Goal: Transaction & Acquisition: Purchase product/service

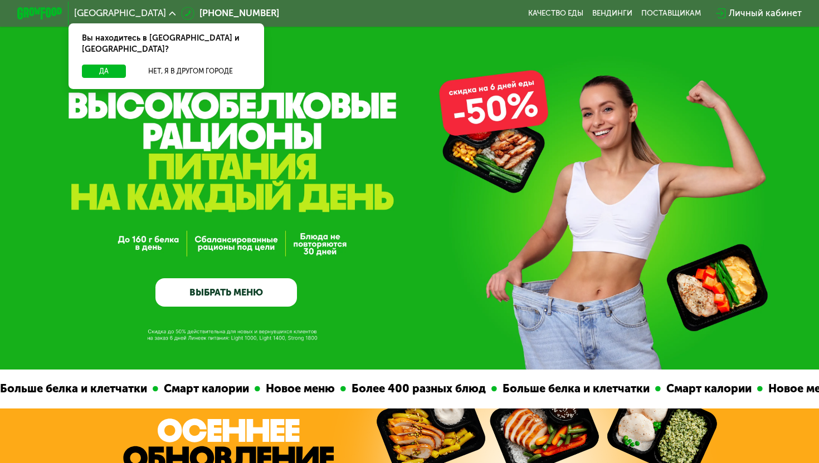
click at [235, 285] on link "ВЫБРАТЬ МЕНЮ" at bounding box center [225, 293] width 141 height 28
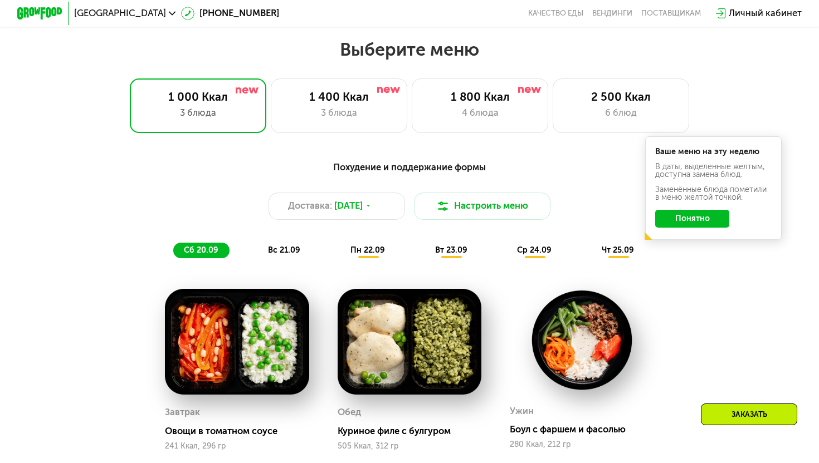
scroll to position [721, 0]
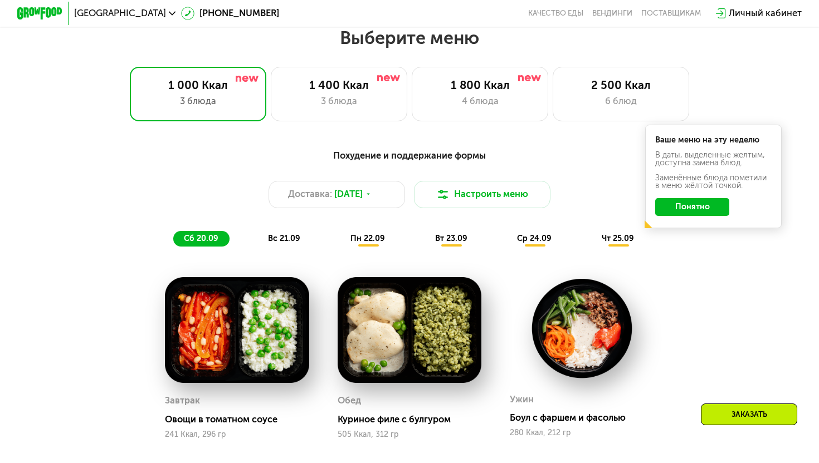
click at [697, 216] on div "Ваше меню на эту неделю В даты, выделенные желтым, доступна замена блюд. Заменё…" at bounding box center [713, 177] width 136 height 104
click at [697, 204] on button "Понятно" at bounding box center [692, 207] width 74 height 18
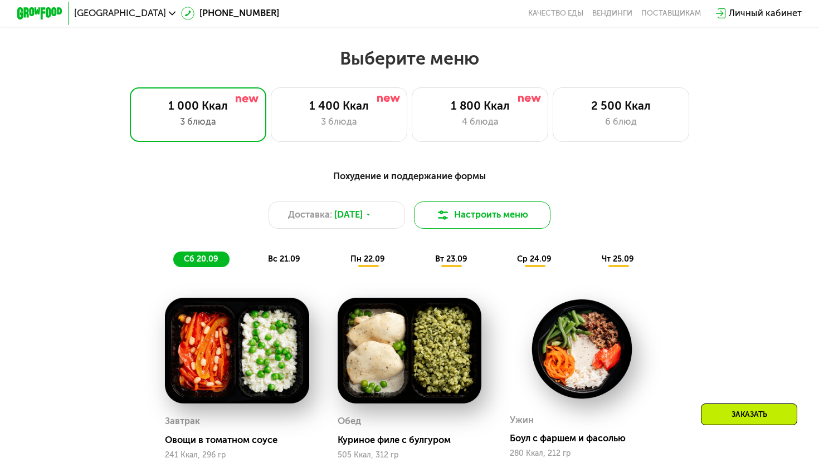
scroll to position [700, 0]
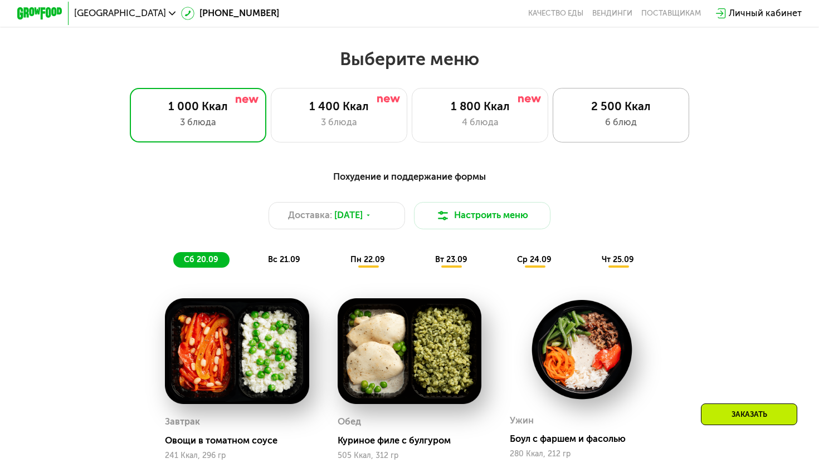
click at [620, 96] on div "2 500 Ккал 6 блюд" at bounding box center [621, 115] width 136 height 55
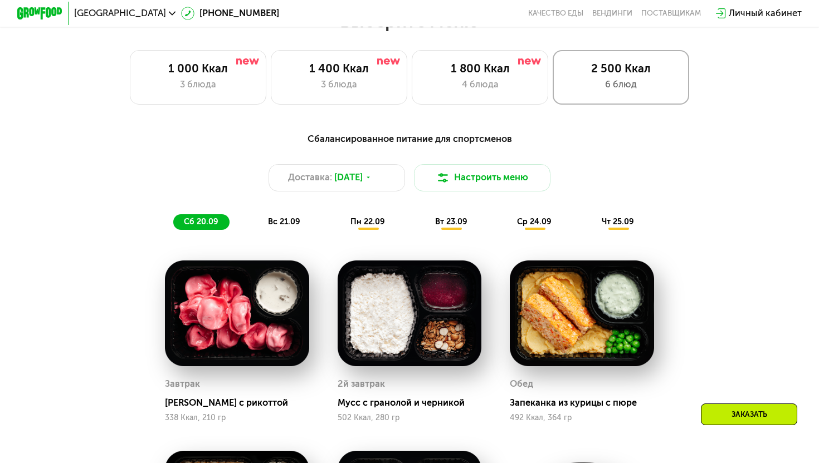
scroll to position [678, 0]
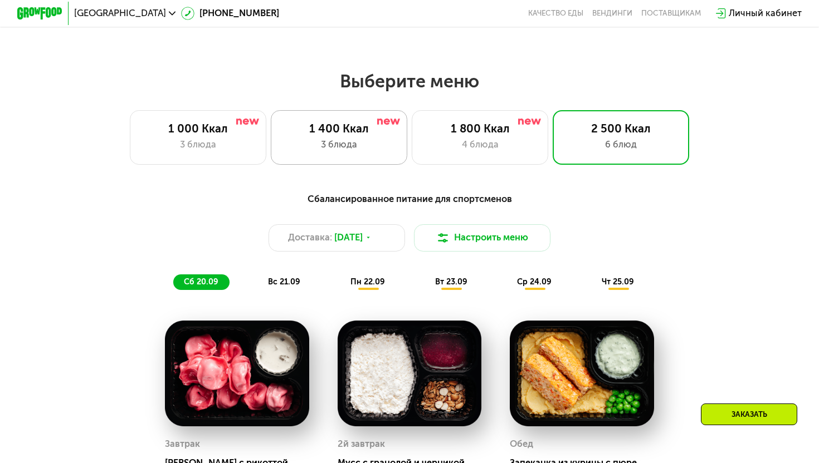
click at [354, 136] on div "1 400 Ккал 3 блюда" at bounding box center [339, 137] width 136 height 55
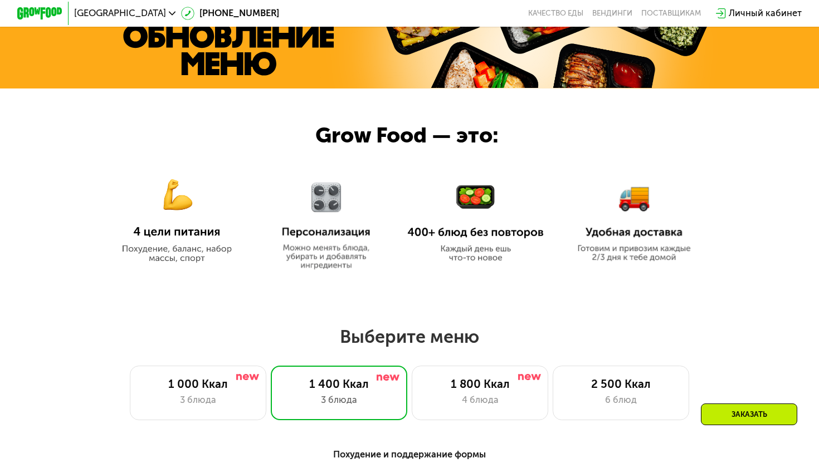
scroll to position [556, 0]
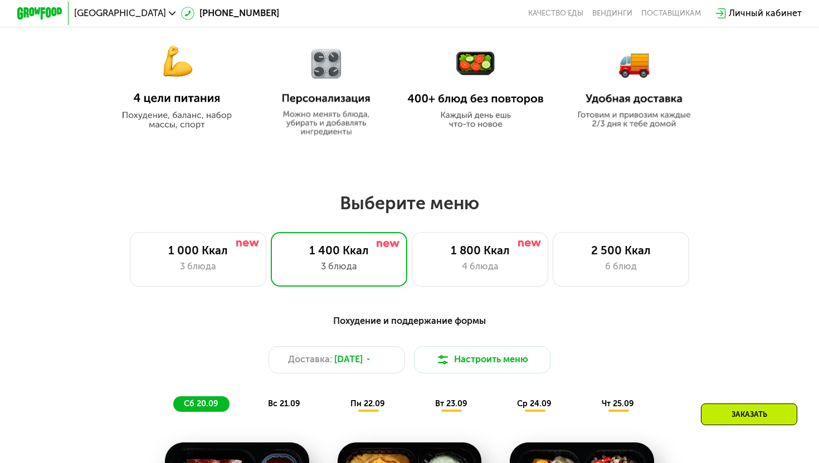
drag, startPoint x: 340, startPoint y: 203, endPoint x: 494, endPoint y: 203, distance: 153.7
click at [494, 204] on h2 "Выберите меню" at bounding box center [409, 203] width 746 height 22
click at [494, 203] on h2 "Выберите меню" at bounding box center [409, 203] width 746 height 22
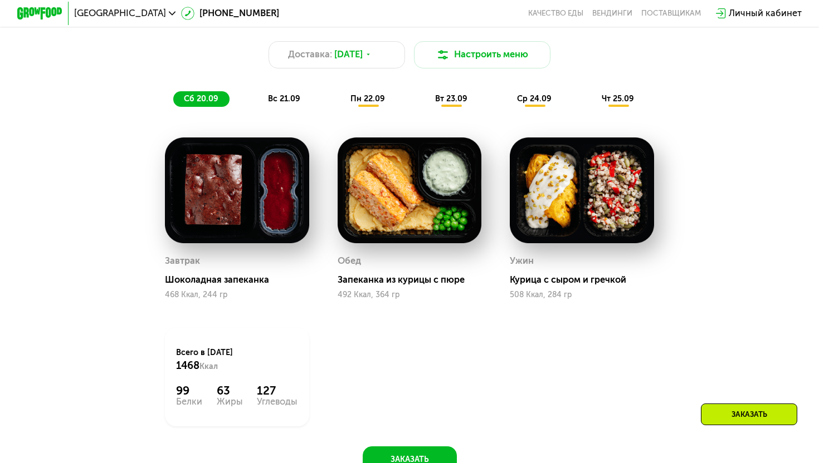
scroll to position [890, 0]
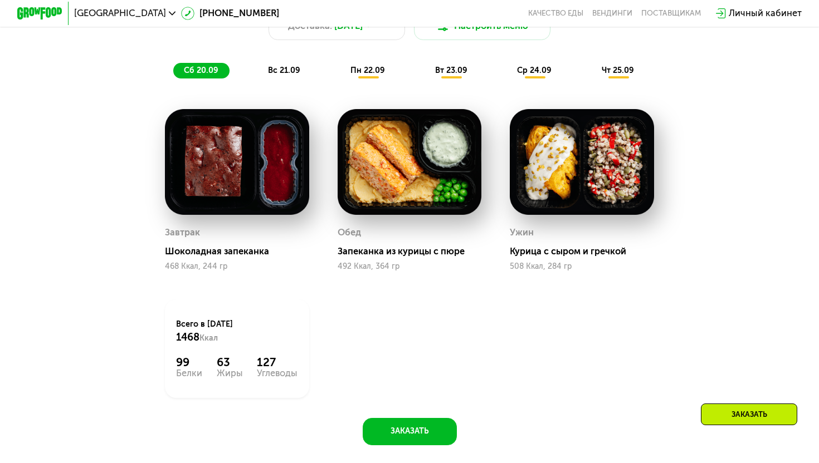
click at [272, 67] on span "вс 21.09" at bounding box center [284, 70] width 32 height 9
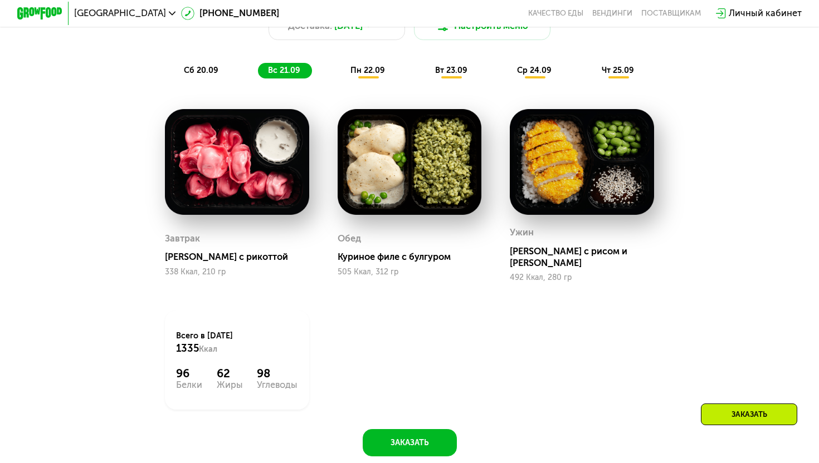
click at [368, 70] on span "пн 22.09" at bounding box center [367, 70] width 35 height 9
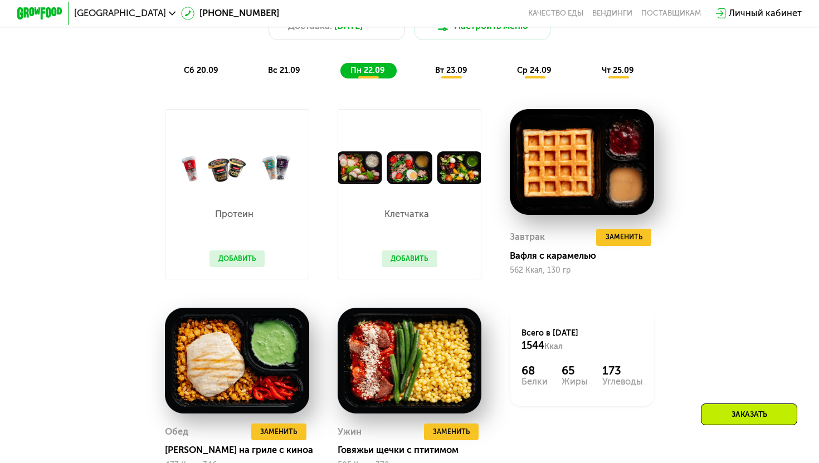
click at [454, 69] on span "вт 23.09" at bounding box center [451, 70] width 32 height 9
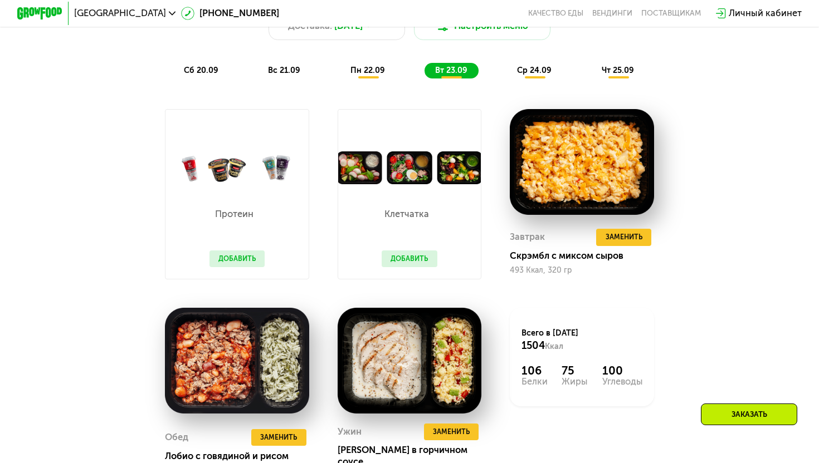
click at [531, 70] on span "ср 24.09" at bounding box center [534, 70] width 35 height 9
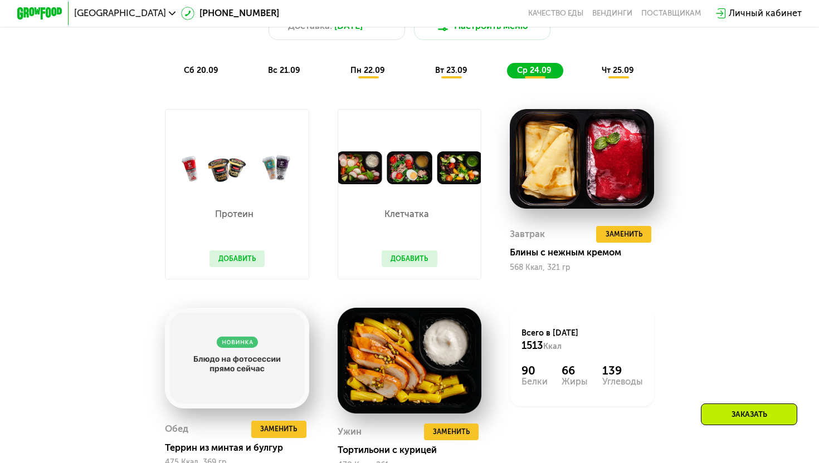
click at [624, 65] on div "чт 25.09" at bounding box center [619, 71] width 54 height 16
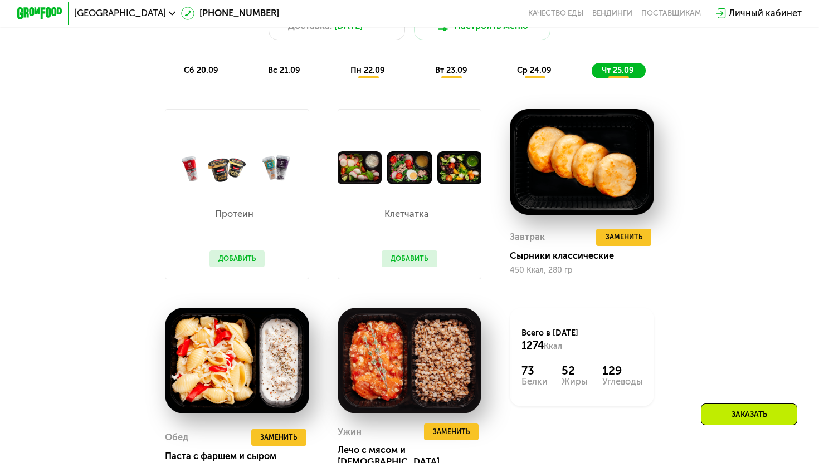
click at [550, 66] on span "ср 24.09" at bounding box center [534, 70] width 35 height 9
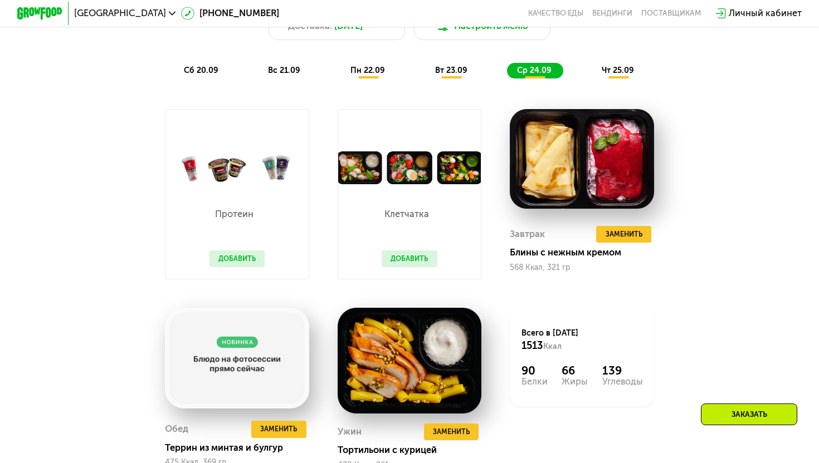
click at [463, 66] on span "вт 23.09" at bounding box center [451, 70] width 32 height 9
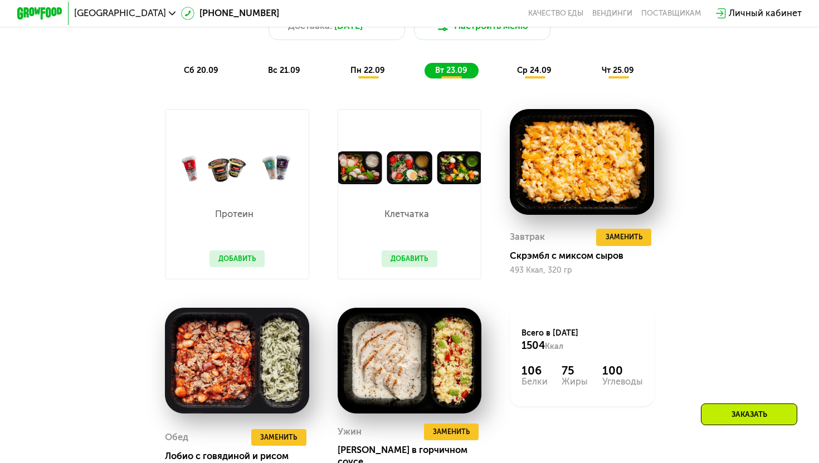
click at [351, 65] on div "пн 22.09" at bounding box center [368, 71] width 56 height 16
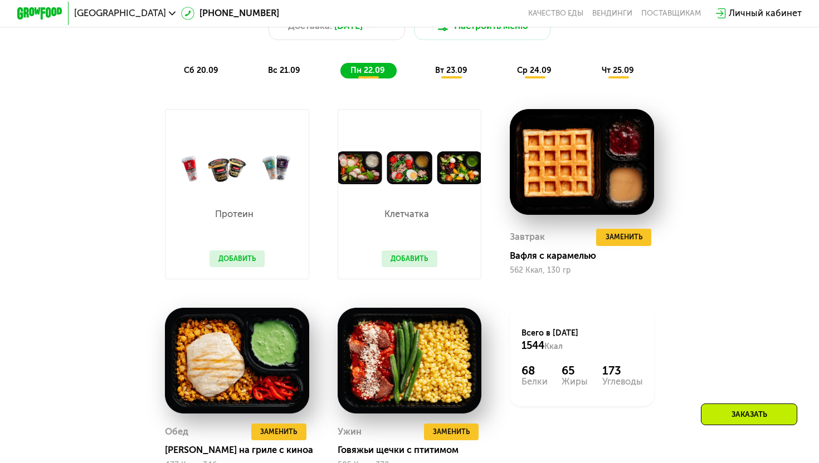
click at [286, 75] on span "вс 21.09" at bounding box center [284, 70] width 32 height 9
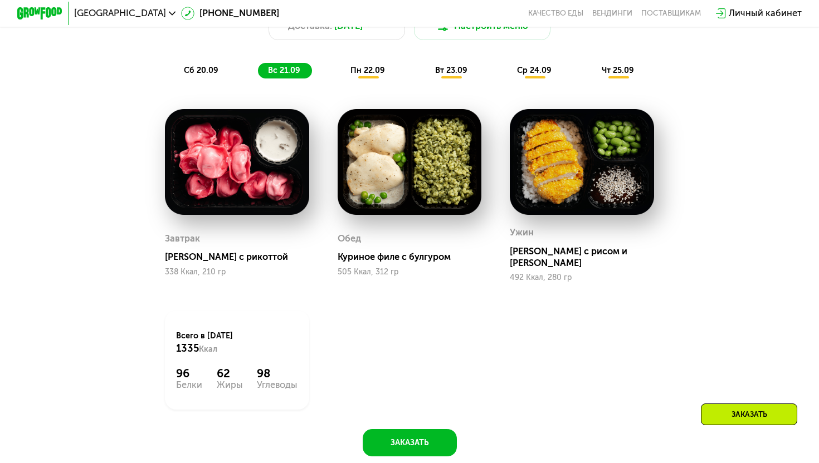
click at [217, 75] on span "сб 20.09" at bounding box center [201, 70] width 35 height 9
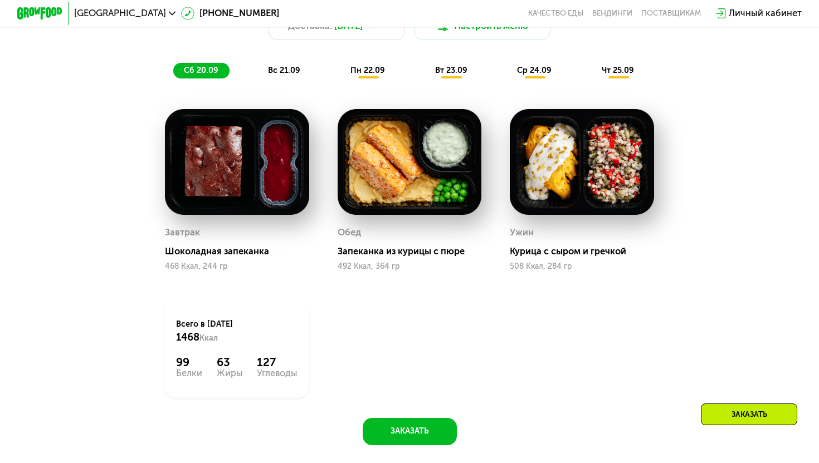
click at [266, 66] on div "вс 21.09" at bounding box center [285, 71] width 54 height 16
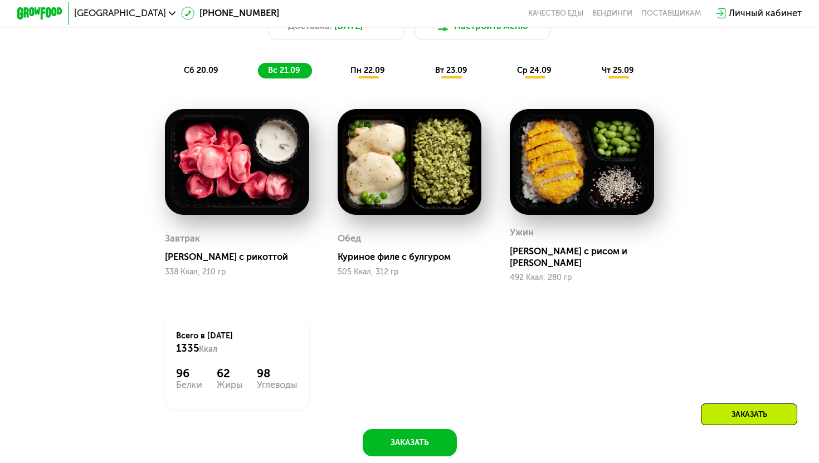
click at [204, 66] on span "сб 20.09" at bounding box center [201, 70] width 35 height 9
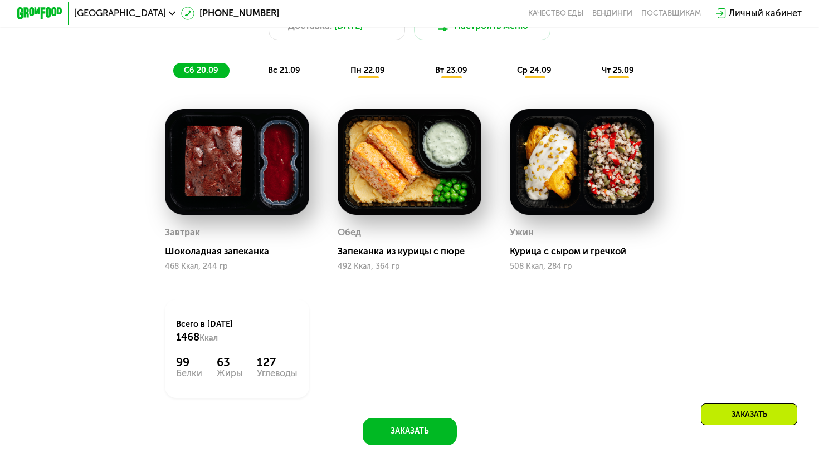
click at [349, 65] on div "пн 22.09" at bounding box center [368, 71] width 56 height 16
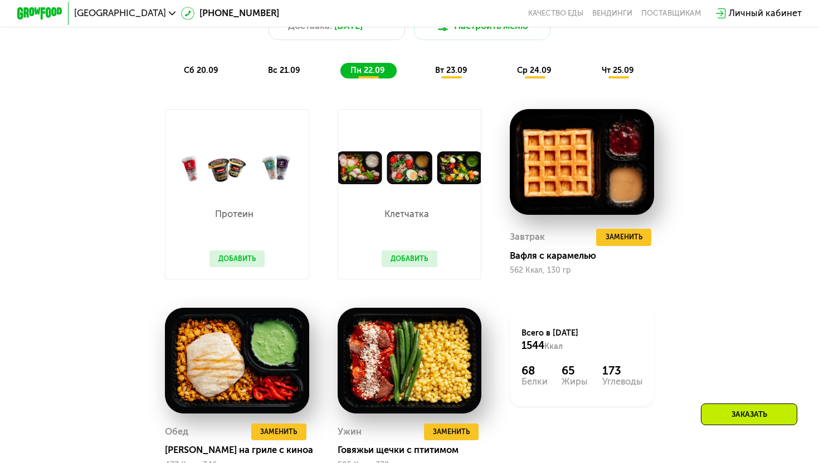
click at [457, 74] on span "вт 23.09" at bounding box center [451, 70] width 32 height 9
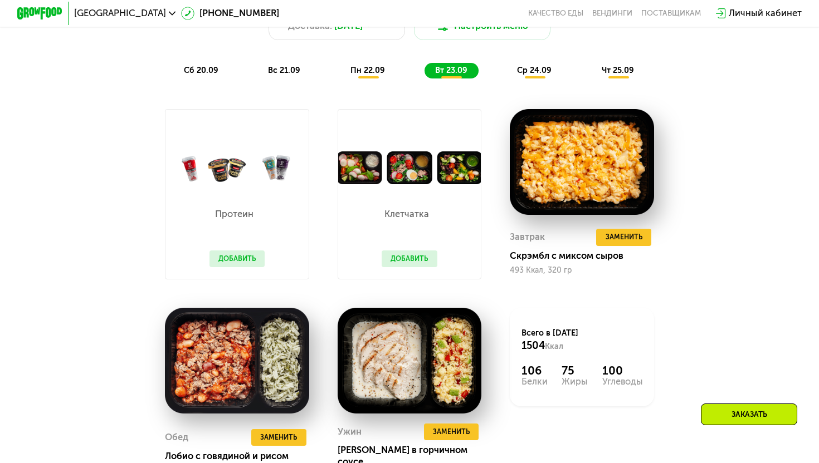
click at [562, 69] on div "сб 20.09 вс 21.09 пн 22.09 вт 23.09 ср 24.09 чт 25.09" at bounding box center [409, 71] width 472 height 16
click at [549, 70] on span "ср 24.09" at bounding box center [534, 70] width 35 height 9
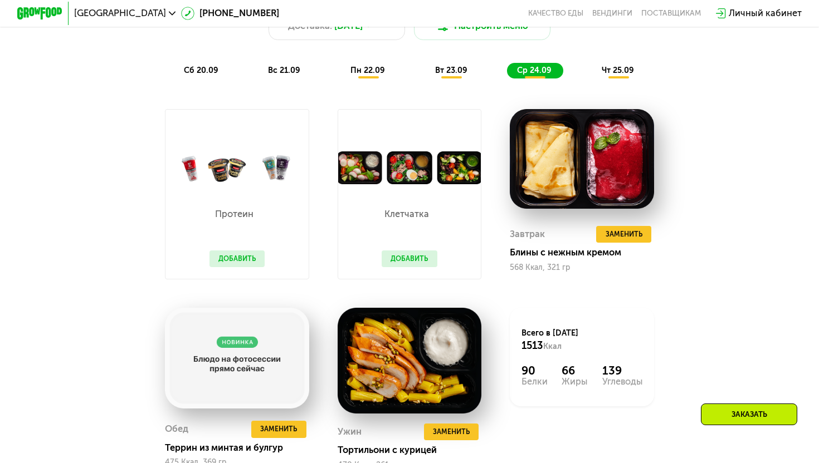
click at [601, 70] on div "чт 25.09" at bounding box center [619, 71] width 54 height 16
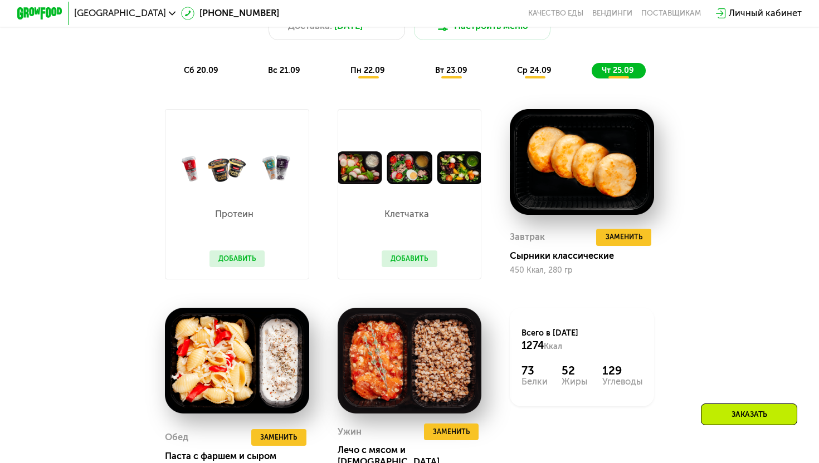
click at [270, 73] on span "вс 21.09" at bounding box center [284, 70] width 32 height 9
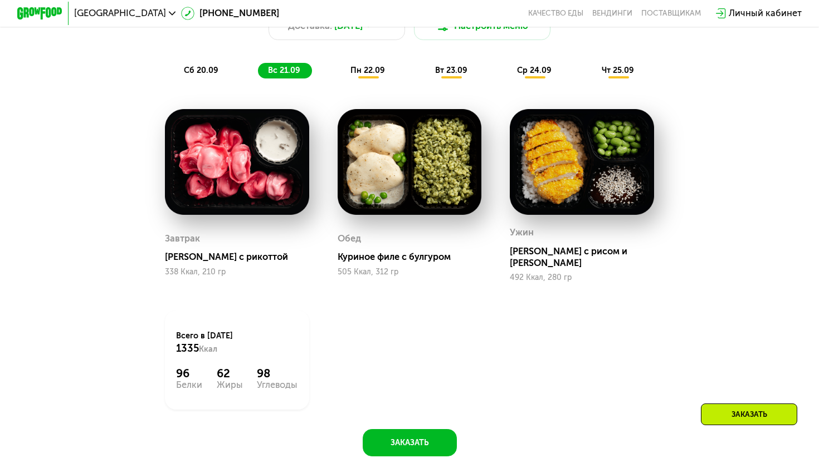
click at [204, 74] on span "сб 20.09" at bounding box center [201, 70] width 35 height 9
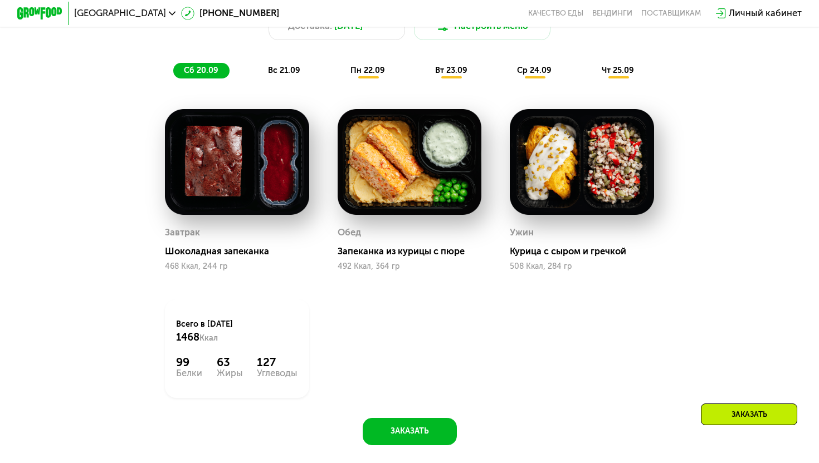
click at [374, 67] on span "пн 22.09" at bounding box center [367, 70] width 35 height 9
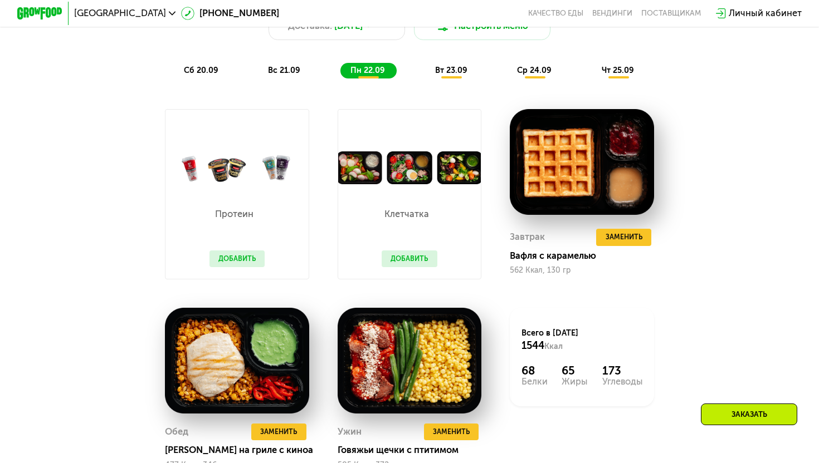
click at [451, 70] on span "вт 23.09" at bounding box center [451, 70] width 32 height 9
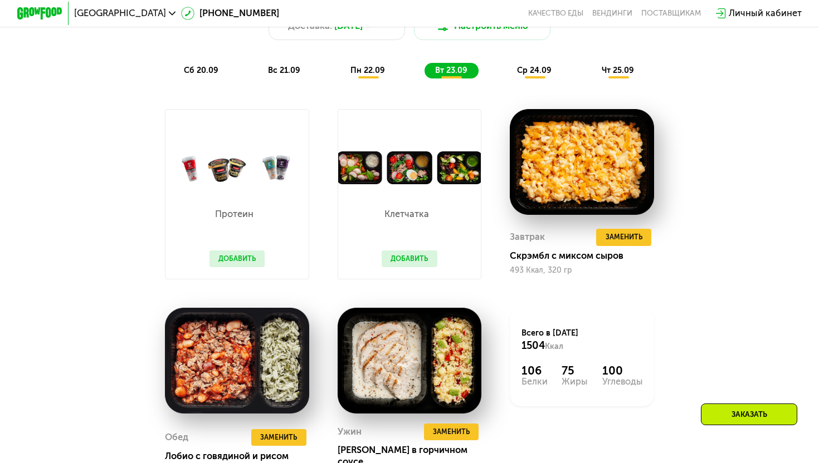
click at [496, 70] on div "сб 20.09 вс 21.09 пн 22.09 вт 23.09 ср 24.09 чт 25.09" at bounding box center [409, 71] width 472 height 16
click at [516, 71] on div "ср 24.09" at bounding box center [535, 71] width 56 height 16
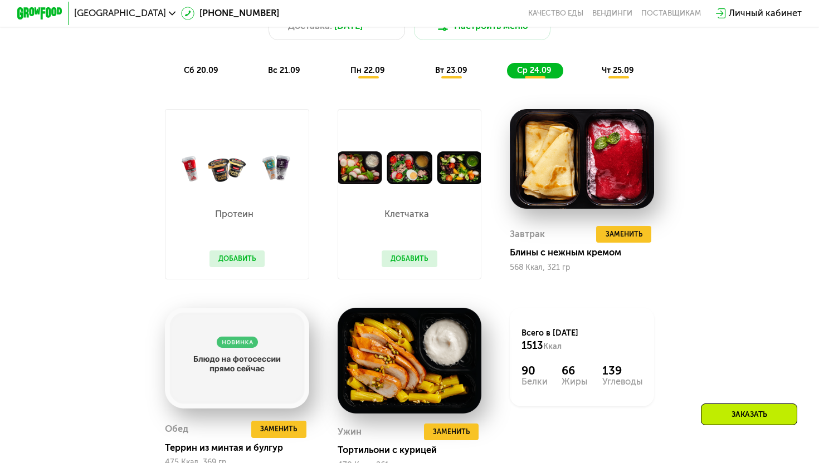
click at [625, 71] on span "чт 25.09" at bounding box center [618, 70] width 32 height 9
